Goal: Navigation & Orientation: Find specific page/section

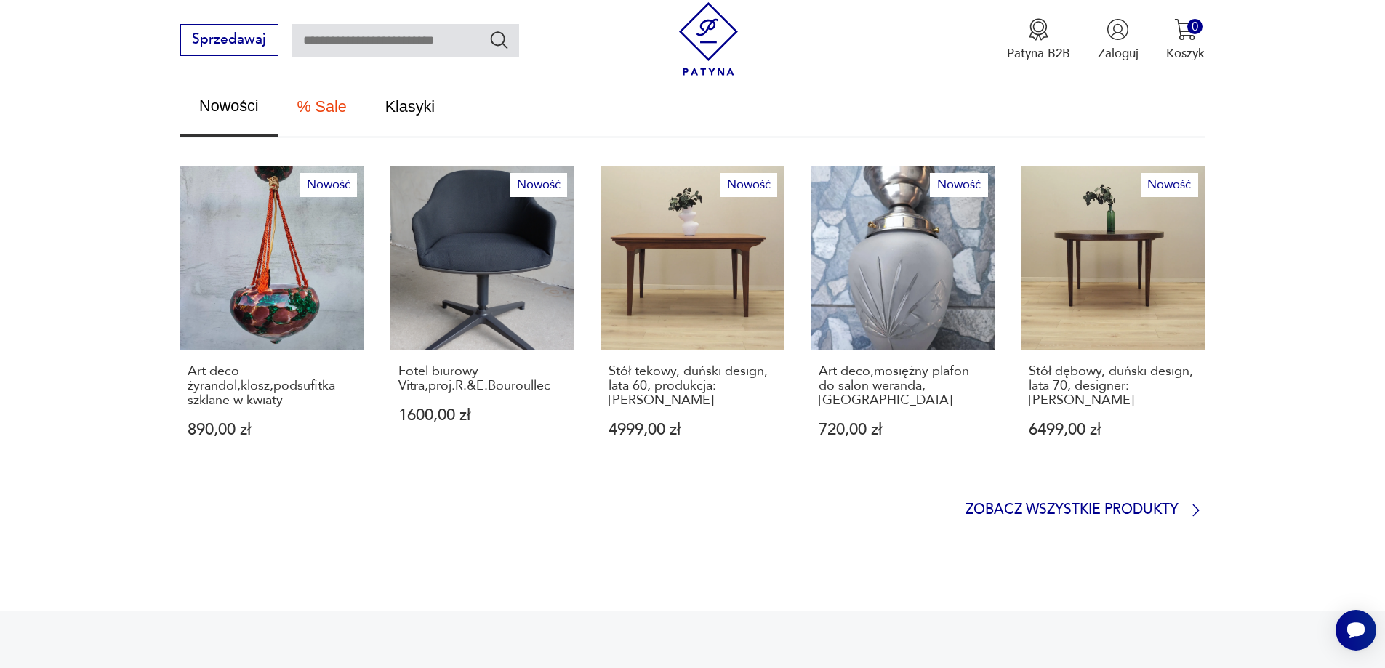
click at [1058, 504] on p "Zobacz wszystkie produkty" at bounding box center [1071, 510] width 213 height 12
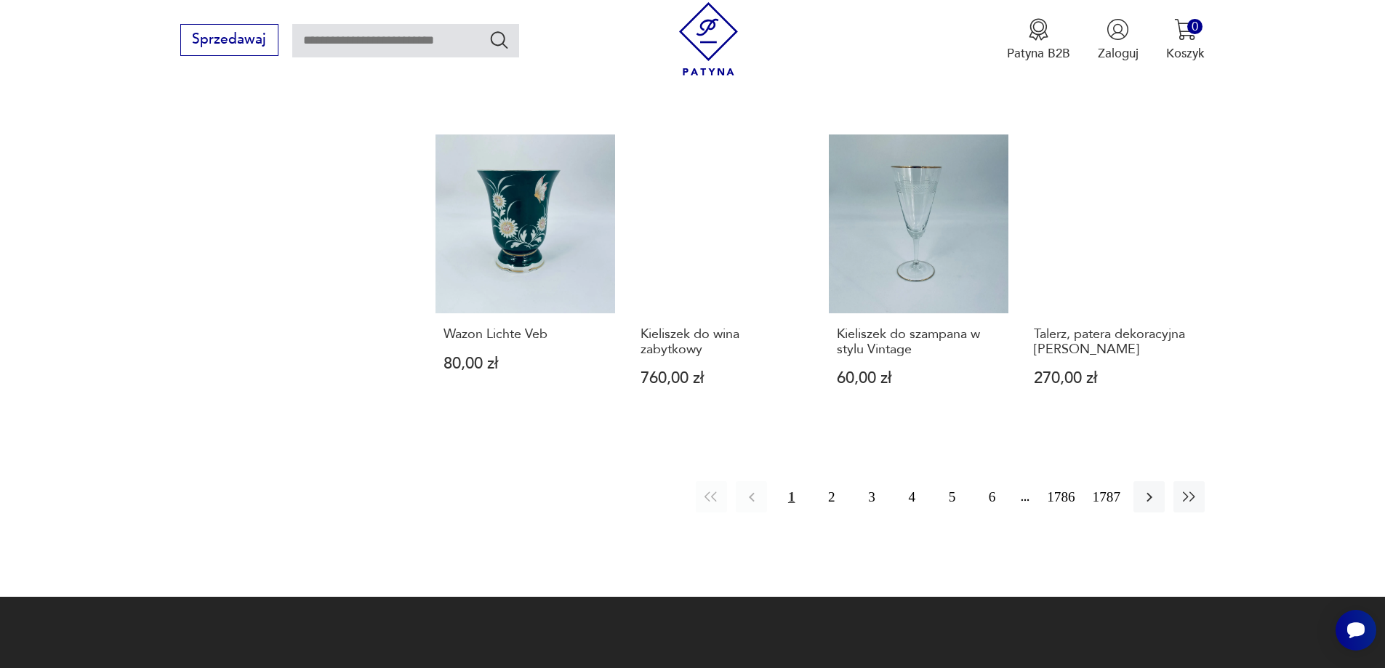
scroll to position [1553, 0]
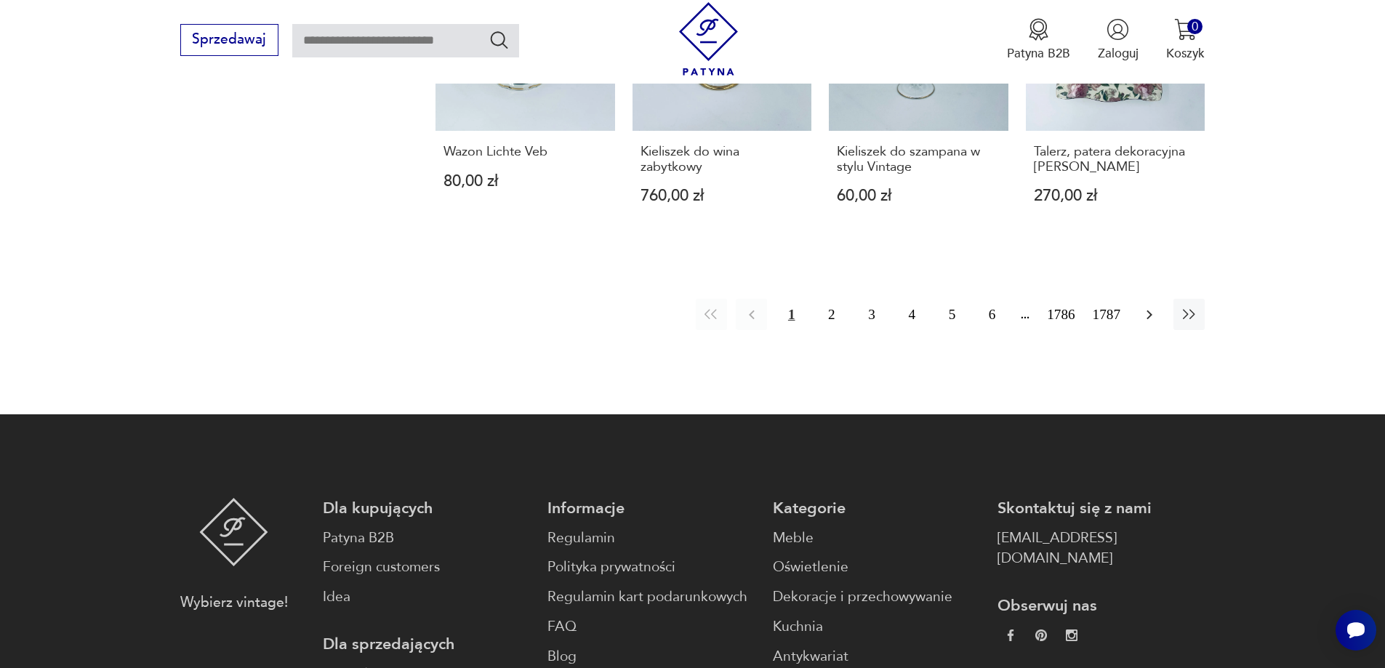
click at [1147, 306] on icon "button" at bounding box center [1148, 314] width 17 height 17
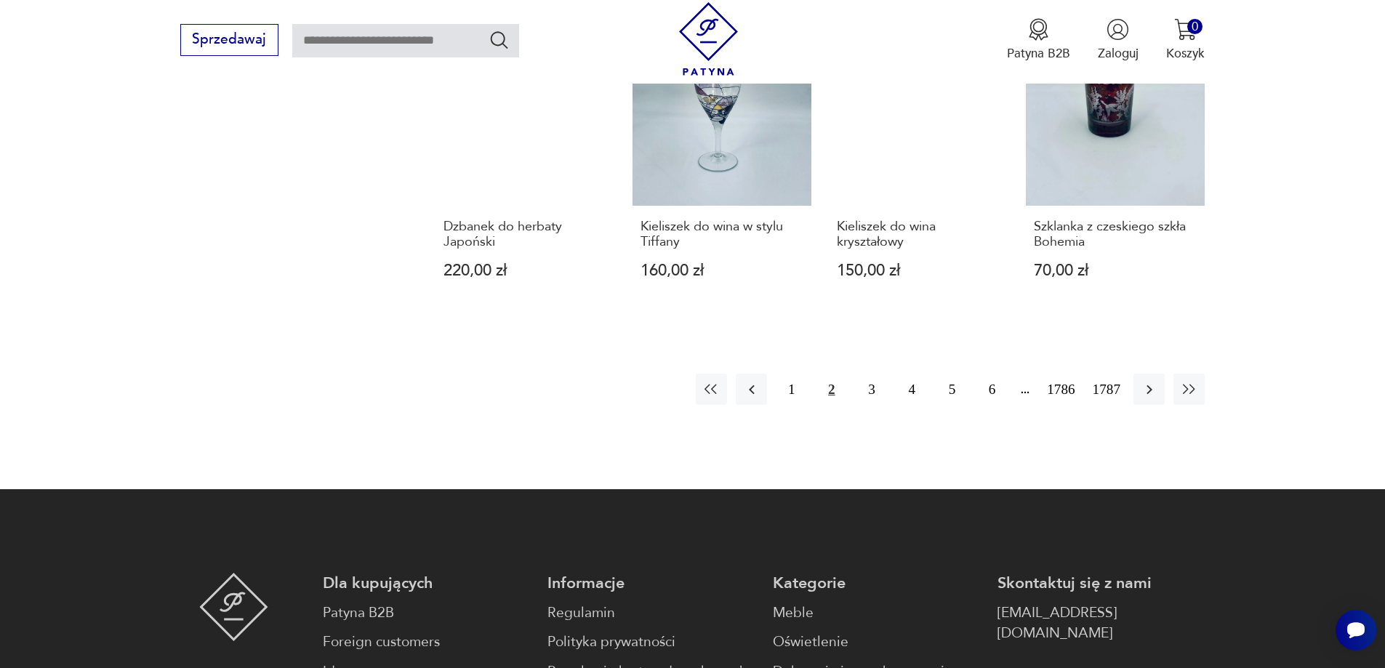
scroll to position [1627, 0]
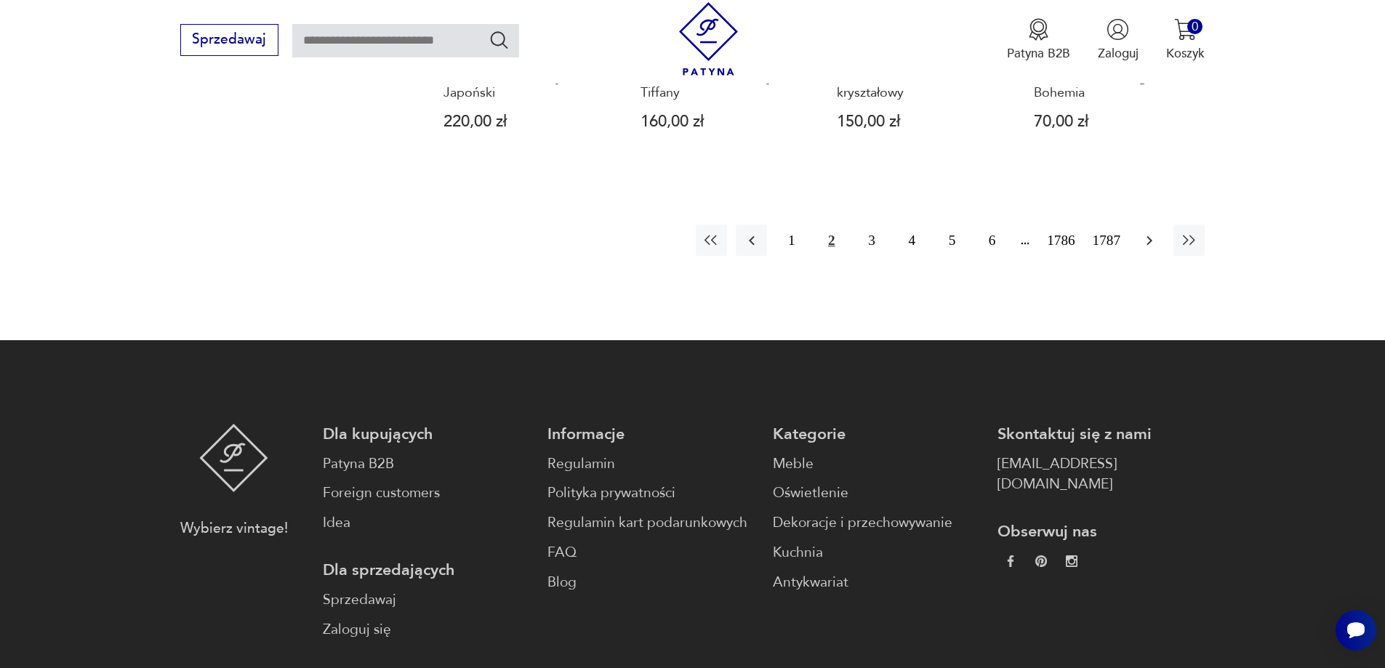
click at [1145, 232] on icon "button" at bounding box center [1148, 240] width 17 height 17
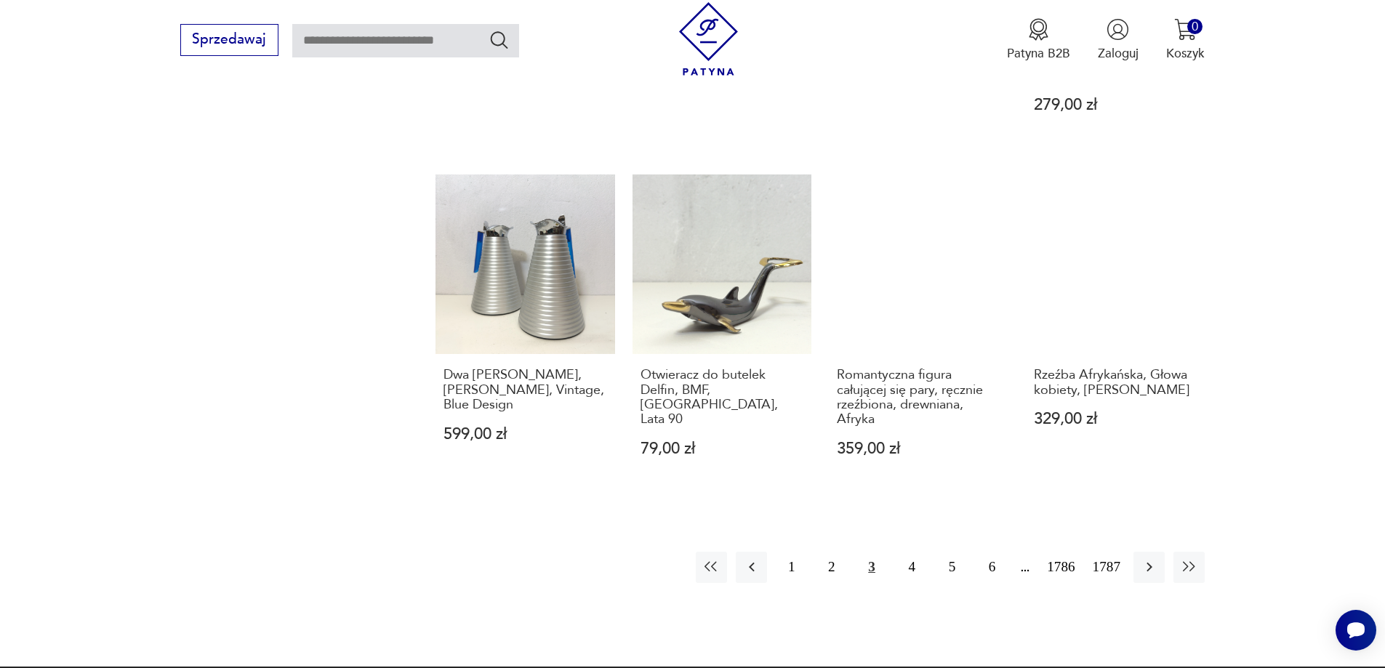
scroll to position [1482, 0]
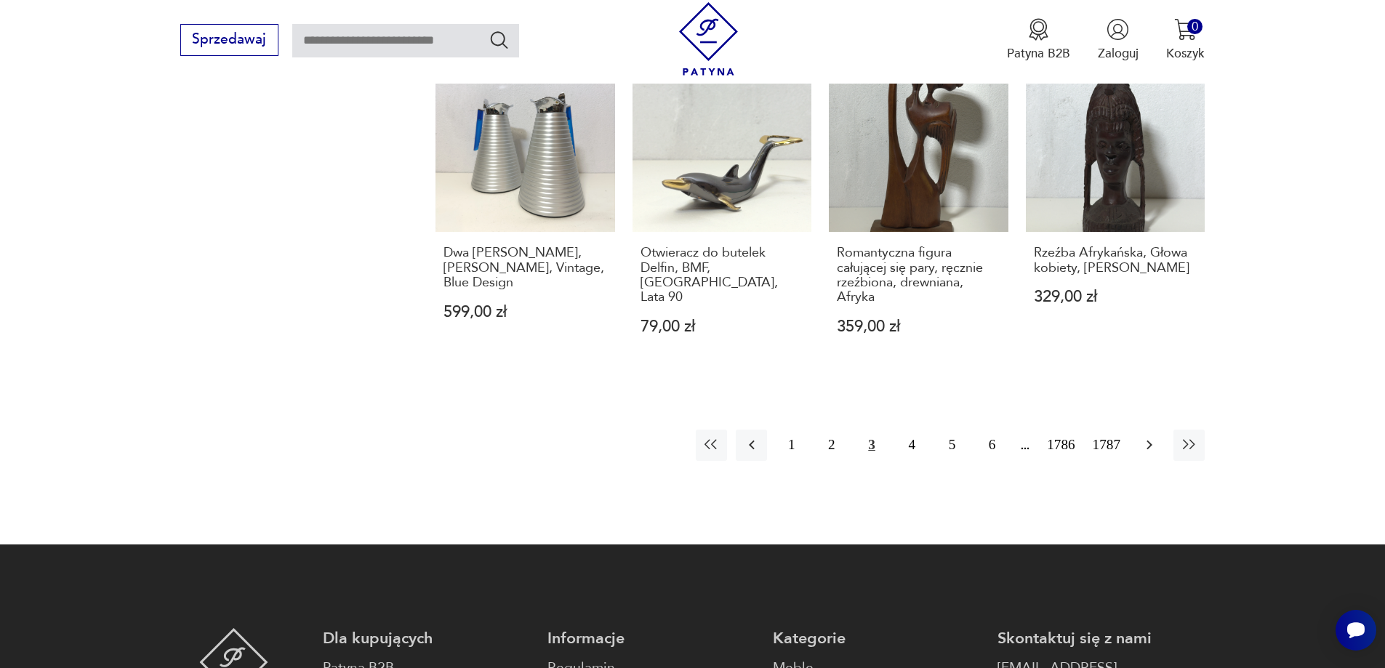
click at [1156, 436] on icon "button" at bounding box center [1148, 444] width 17 height 17
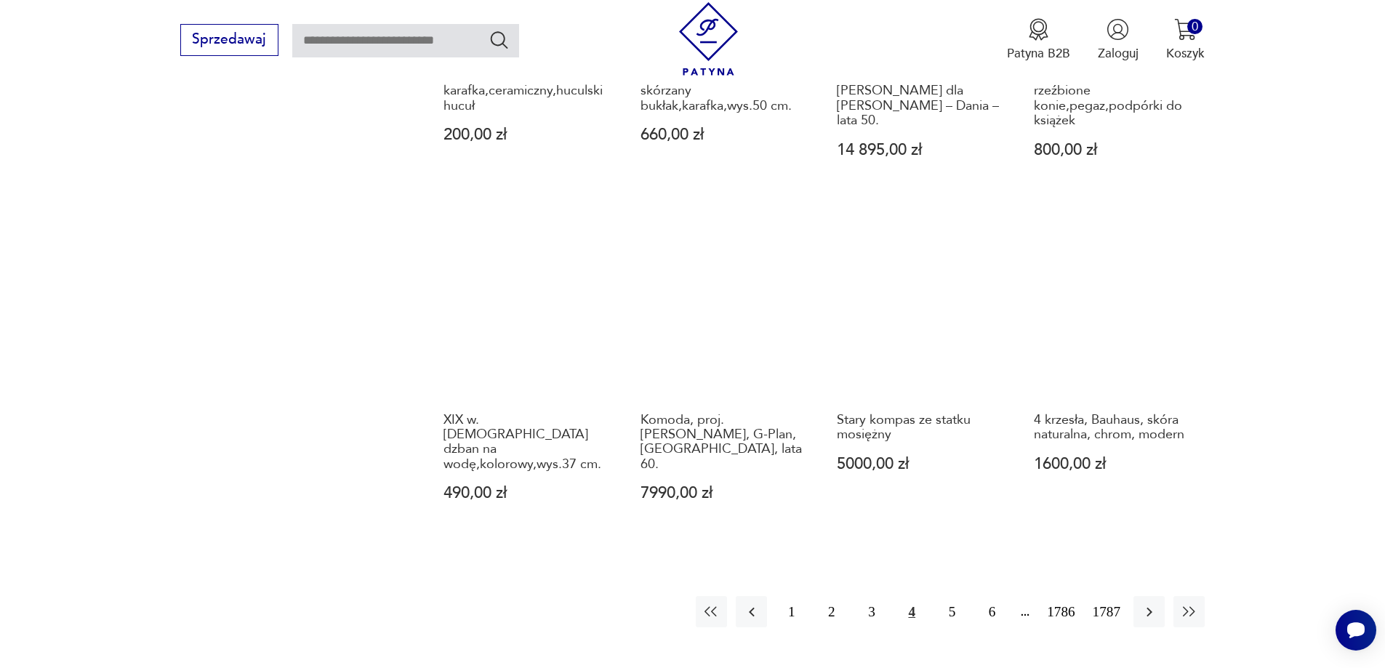
scroll to position [1337, 0]
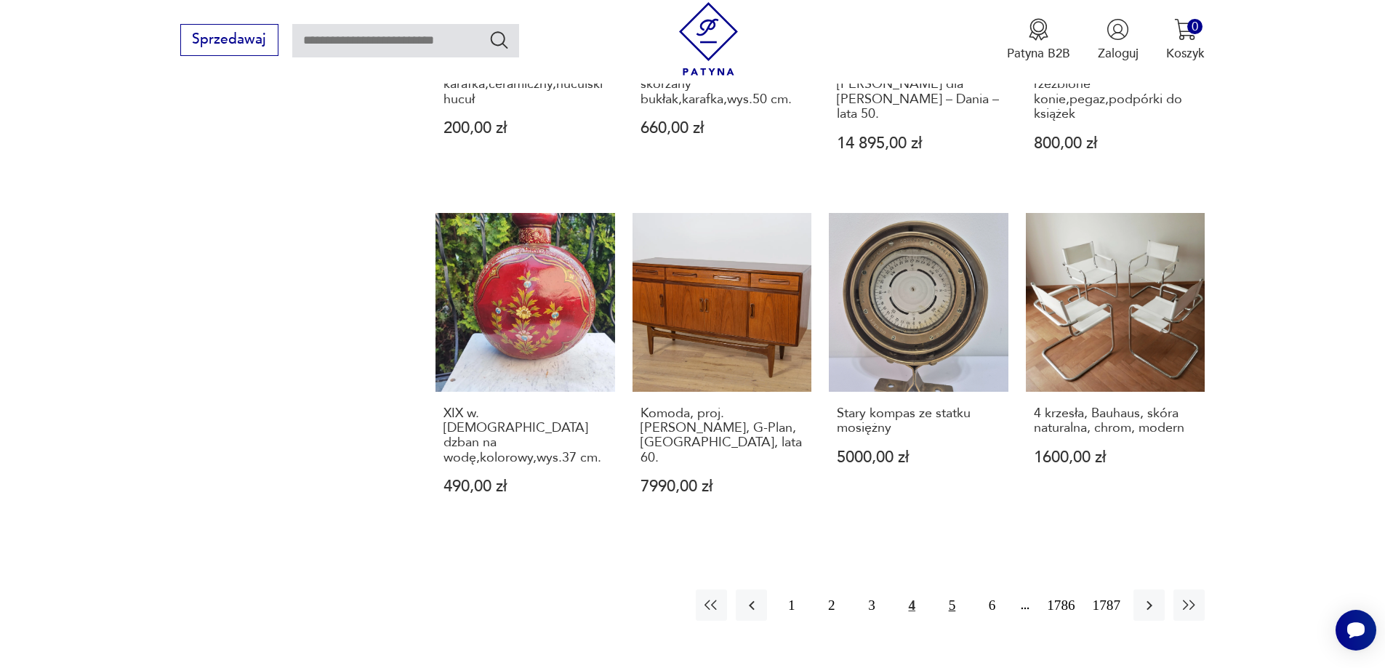
click at [947, 589] on button "5" at bounding box center [951, 604] width 31 height 31
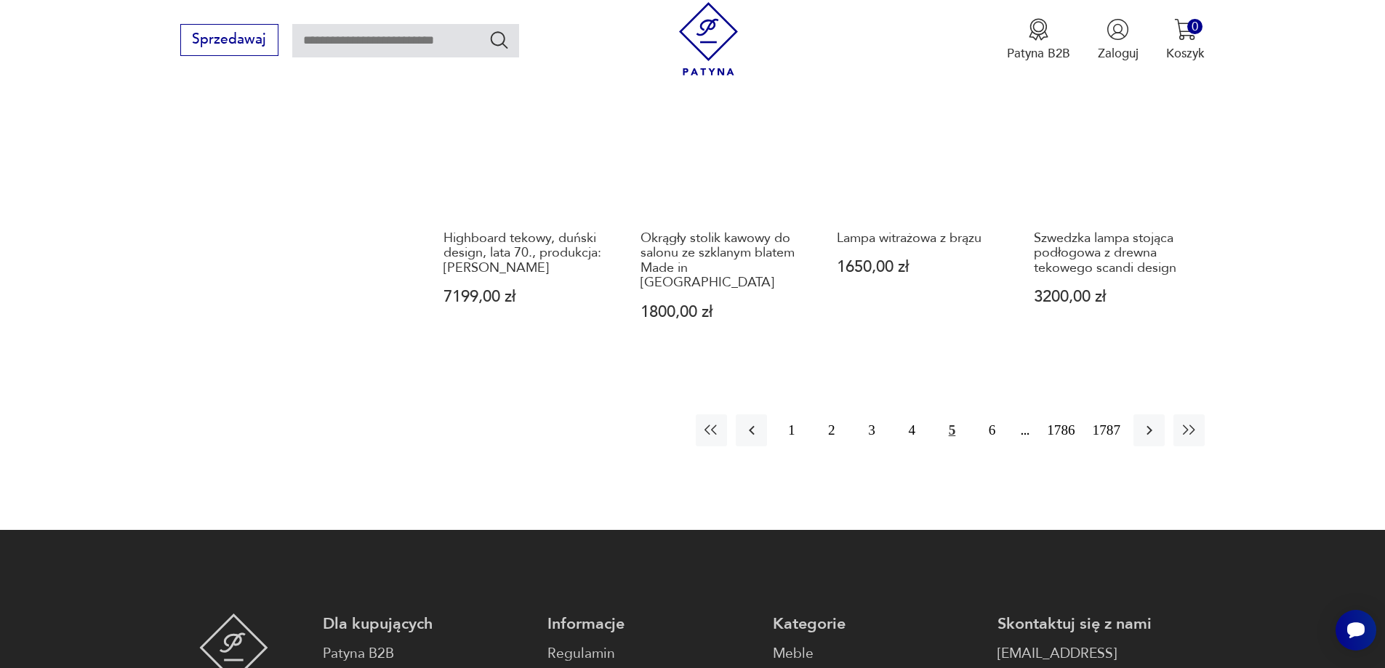
scroll to position [1409, 0]
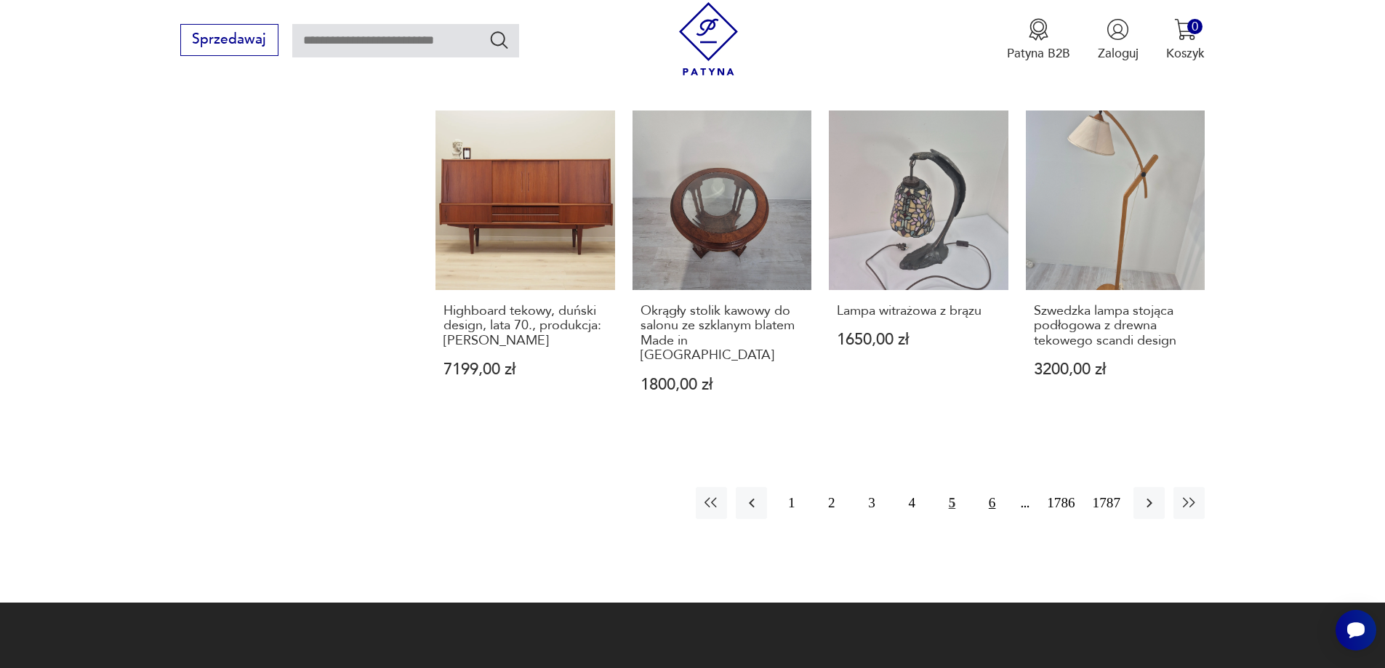
click at [989, 487] on button "6" at bounding box center [991, 502] width 31 height 31
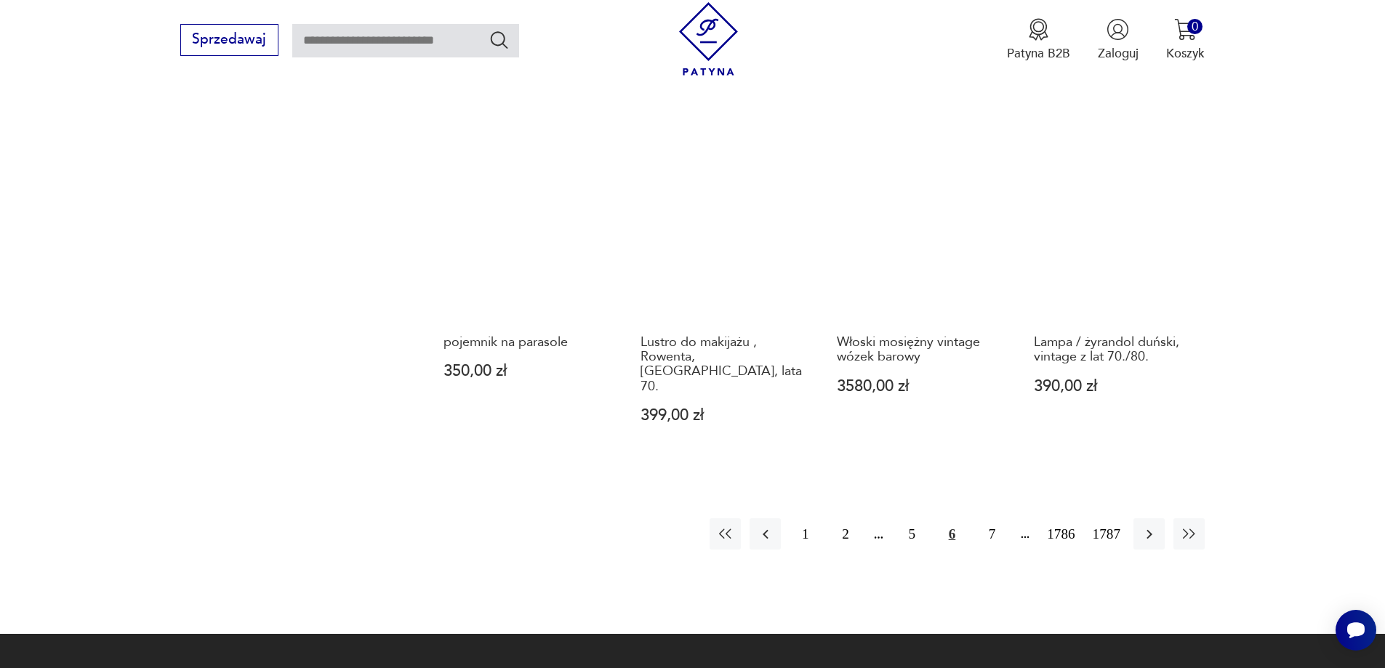
scroll to position [1627, 0]
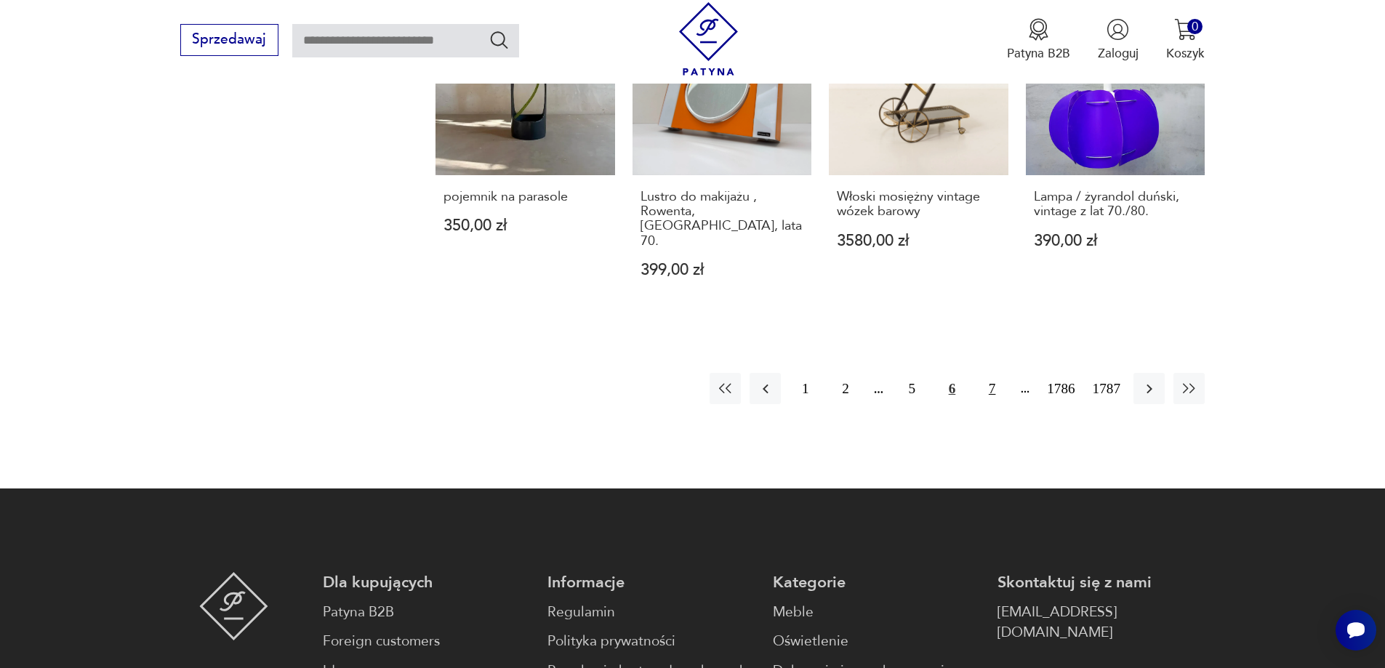
click at [998, 373] on button "7" at bounding box center [991, 388] width 31 height 31
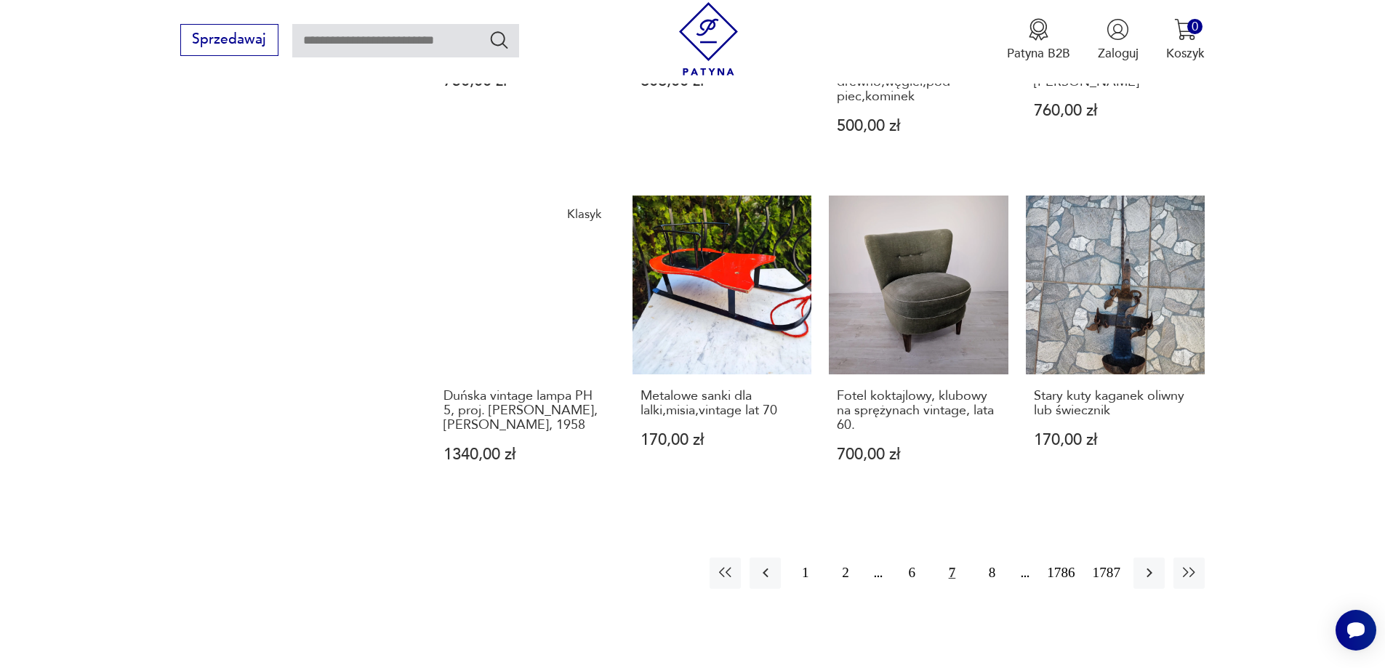
scroll to position [1482, 0]
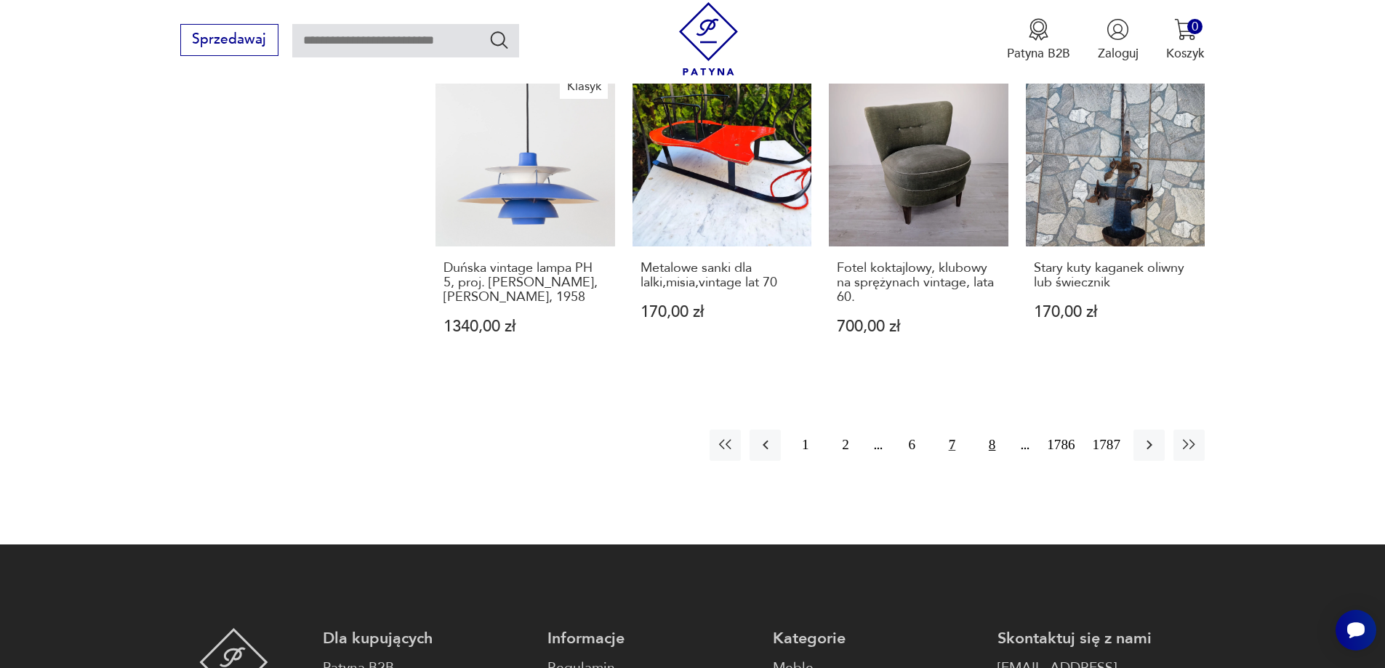
click at [996, 433] on button "8" at bounding box center [991, 445] width 31 height 31
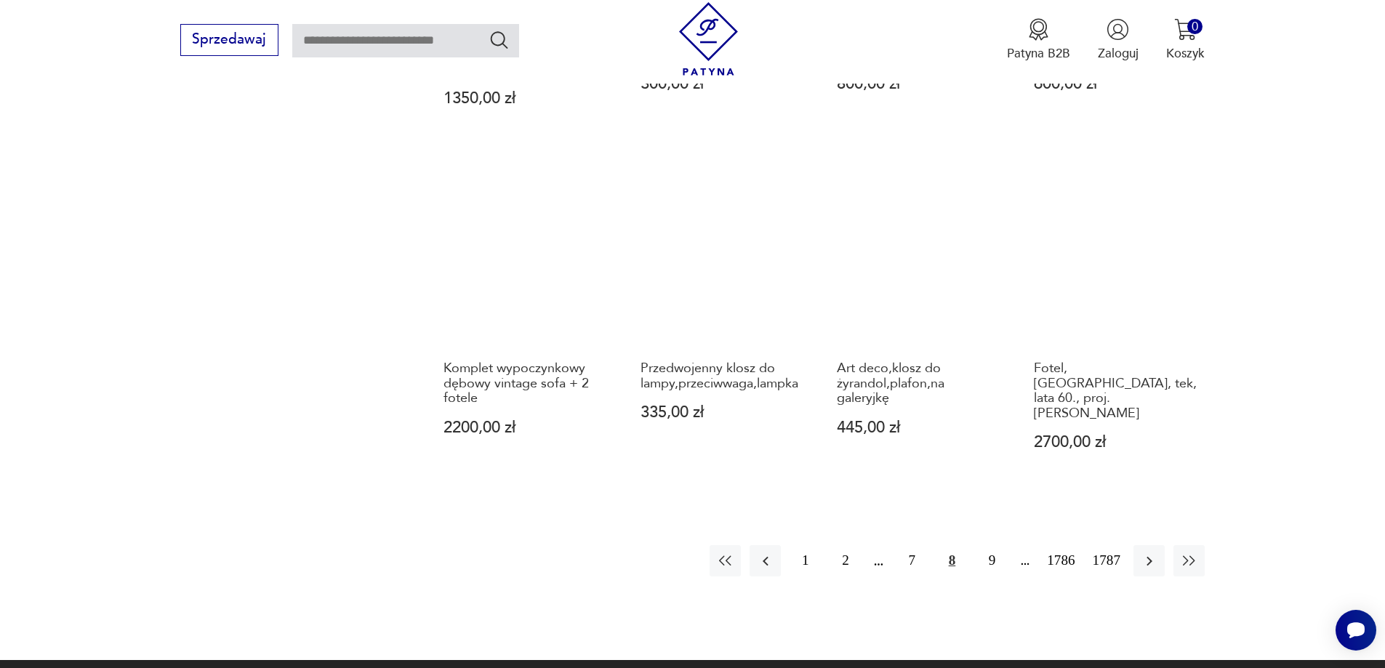
scroll to position [1627, 0]
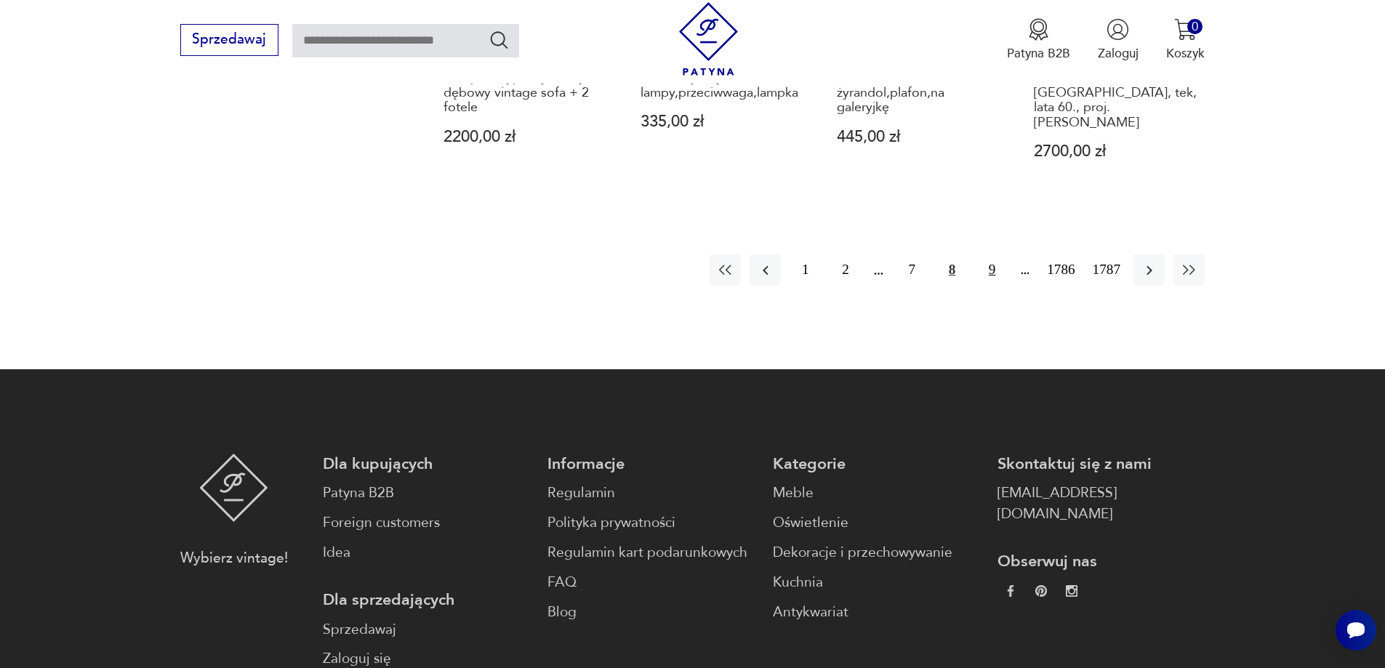
click at [992, 260] on button "9" at bounding box center [991, 269] width 31 height 31
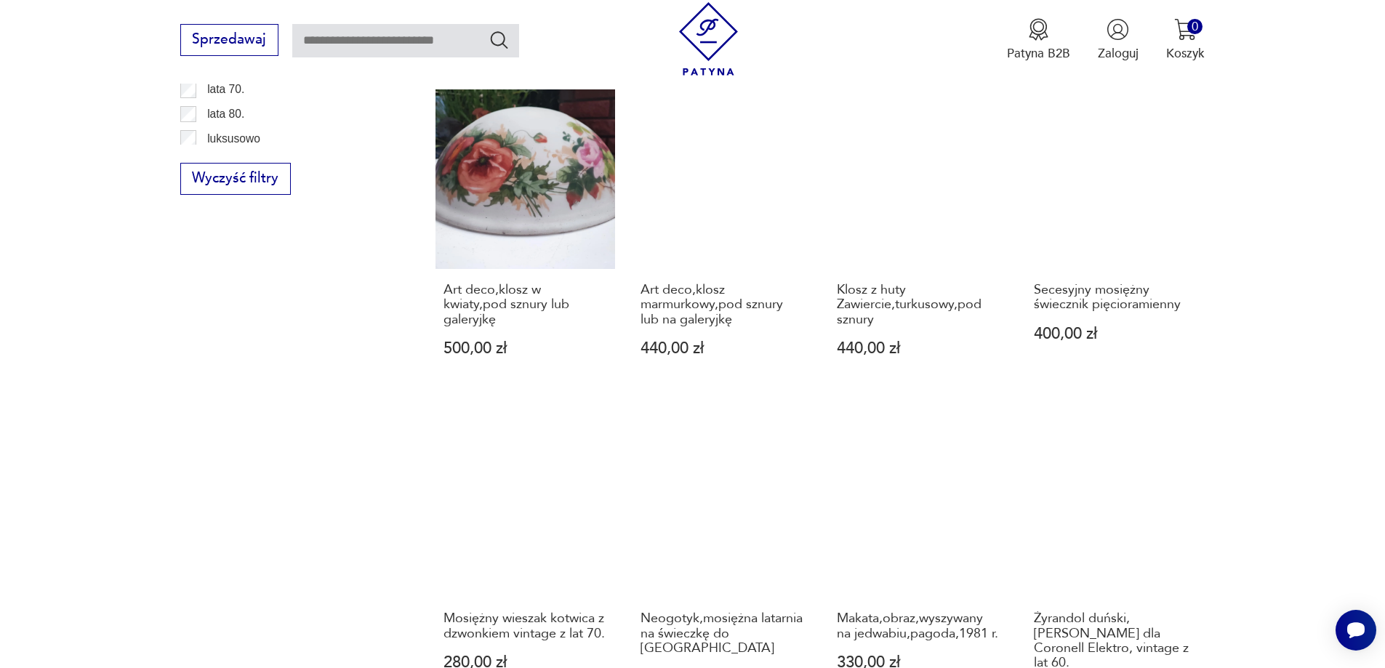
scroll to position [1264, 0]
